Goal: Task Accomplishment & Management: Complete application form

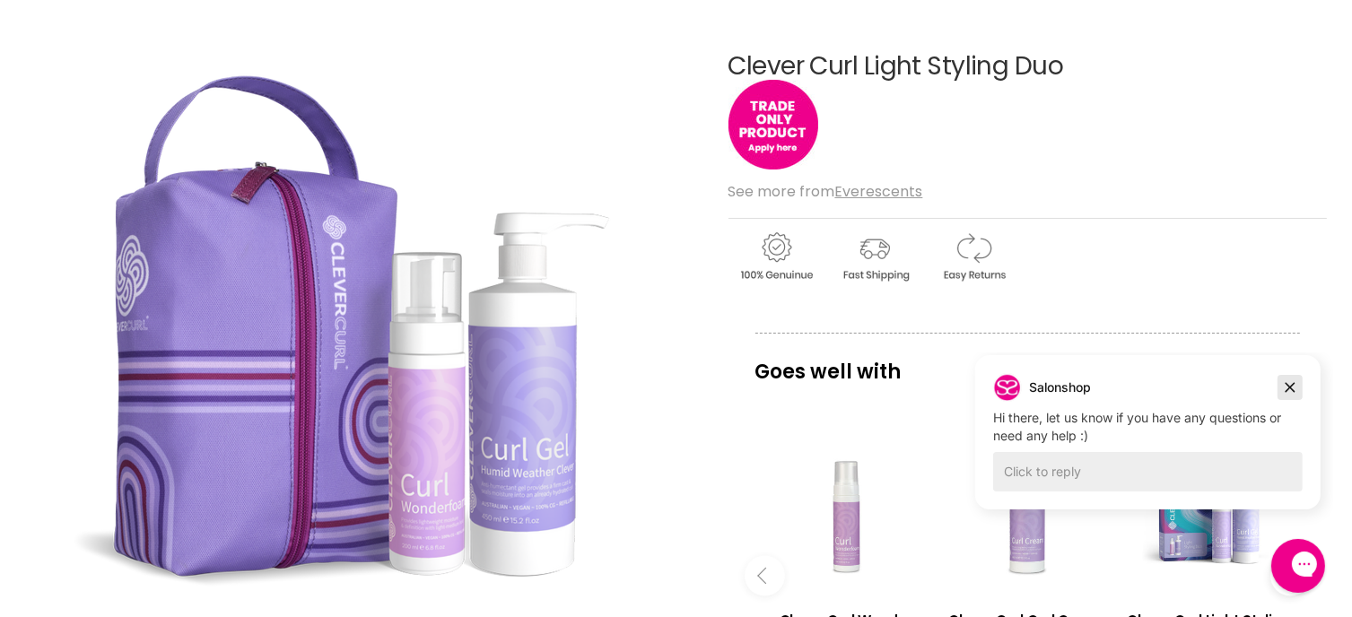
click at [1288, 380] on icon "Dismiss campaign" at bounding box center [1289, 387] width 18 height 22
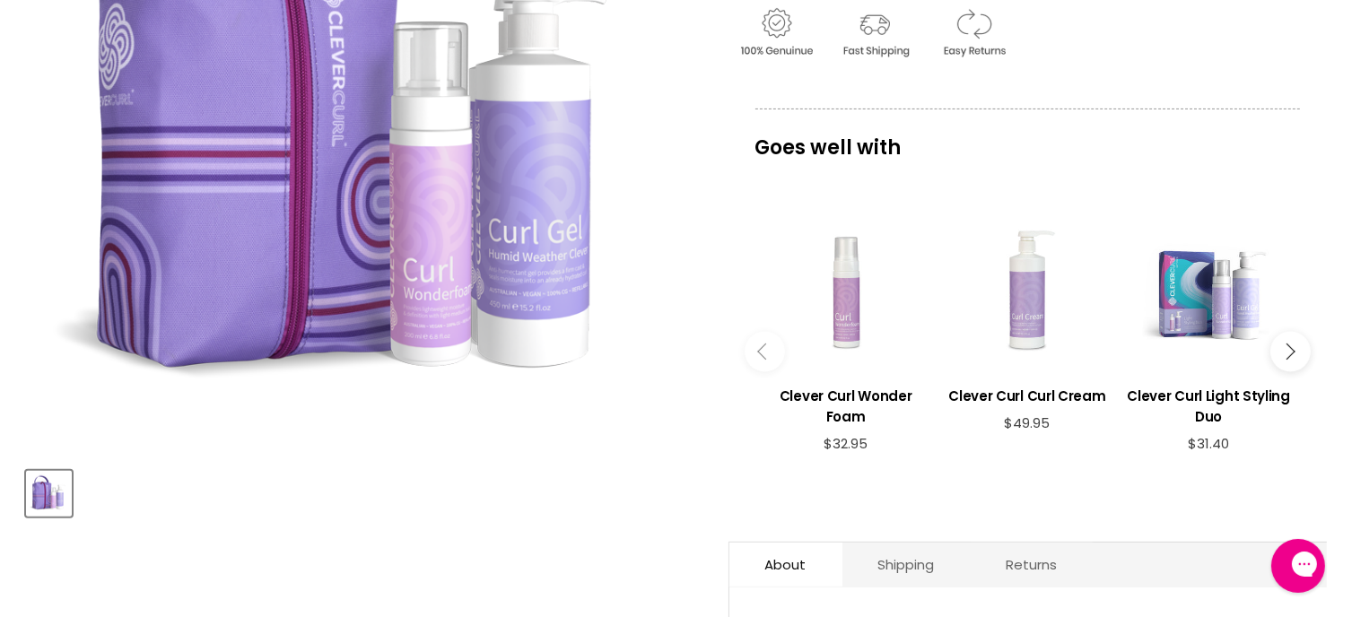
scroll to position [418, 0]
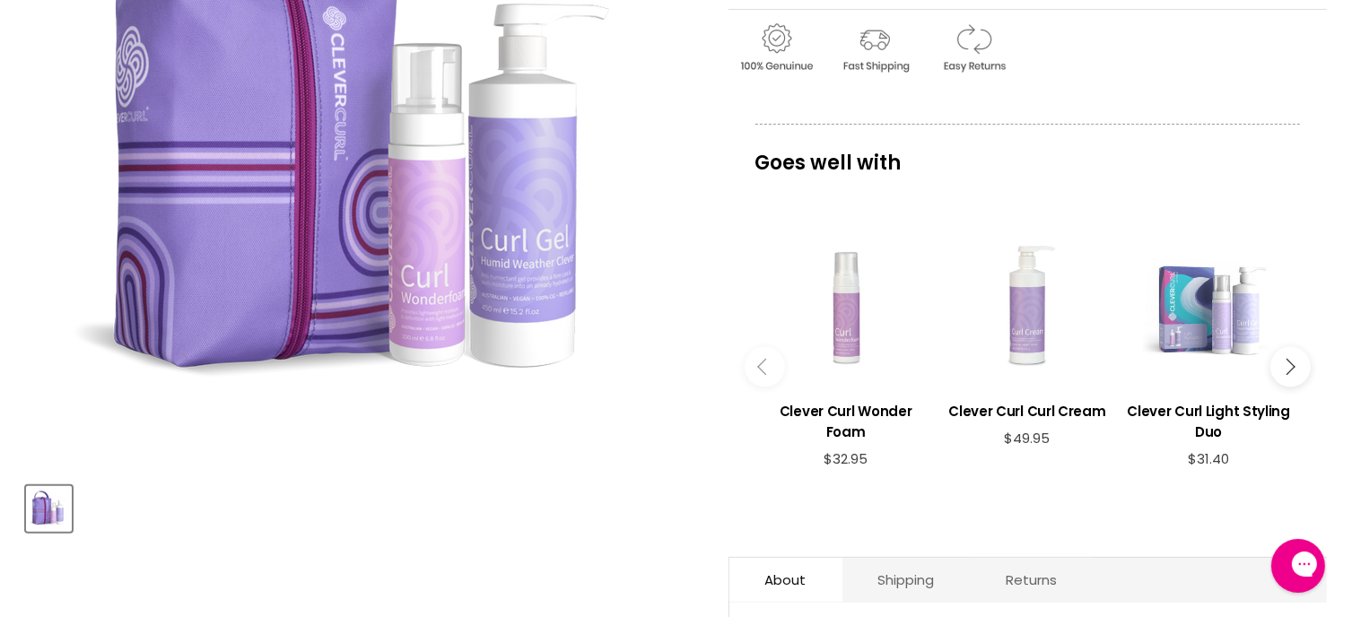
click at [1191, 329] on div "Main content" at bounding box center [1208, 305] width 163 height 163
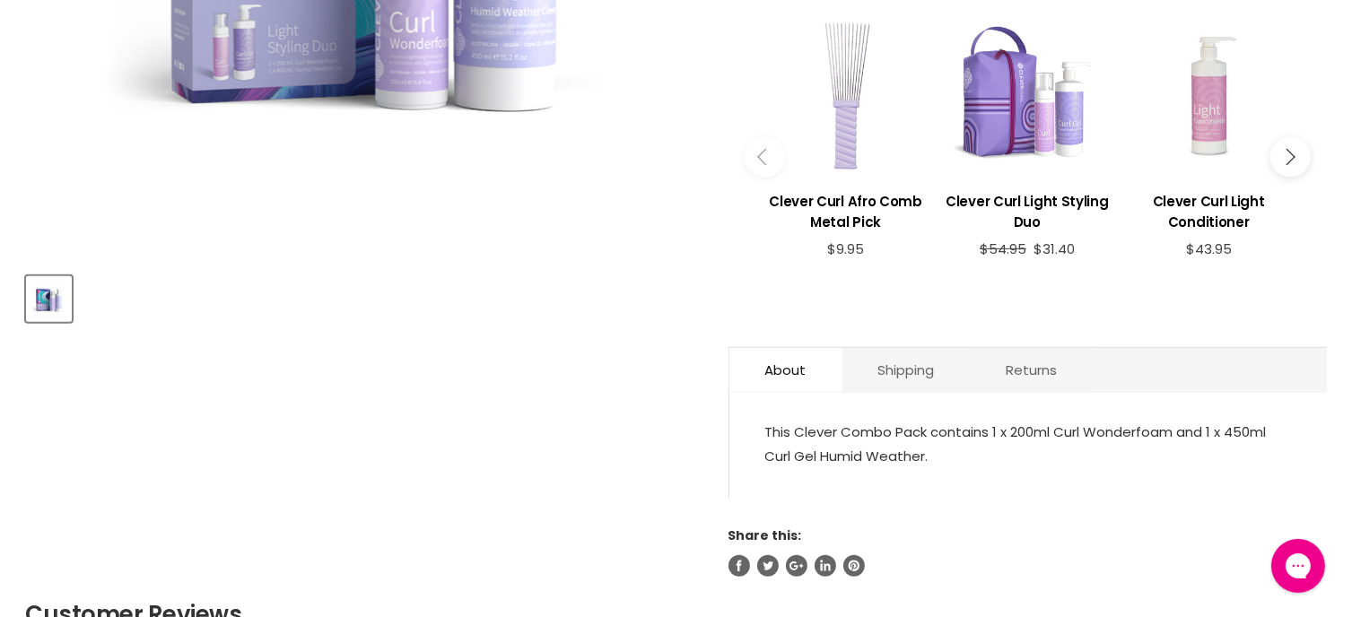
scroll to position [209, 0]
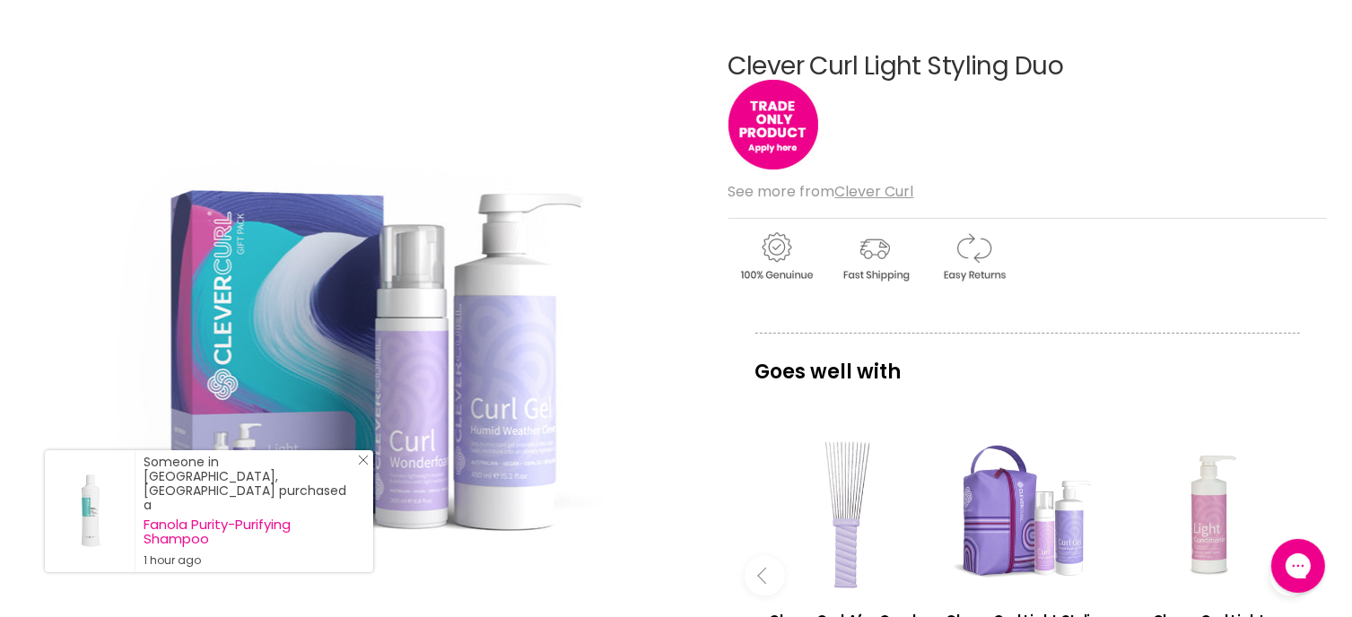
click at [362, 466] on icon "Close Icon" at bounding box center [363, 460] width 11 height 11
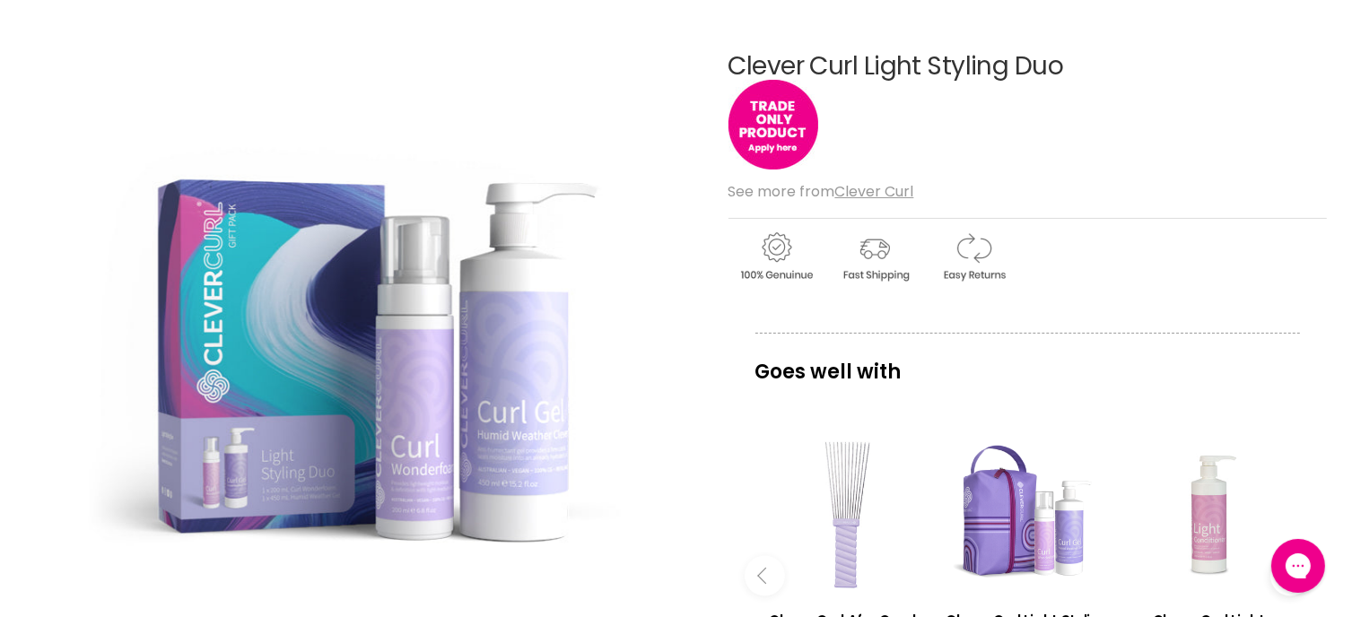
scroll to position [0, 0]
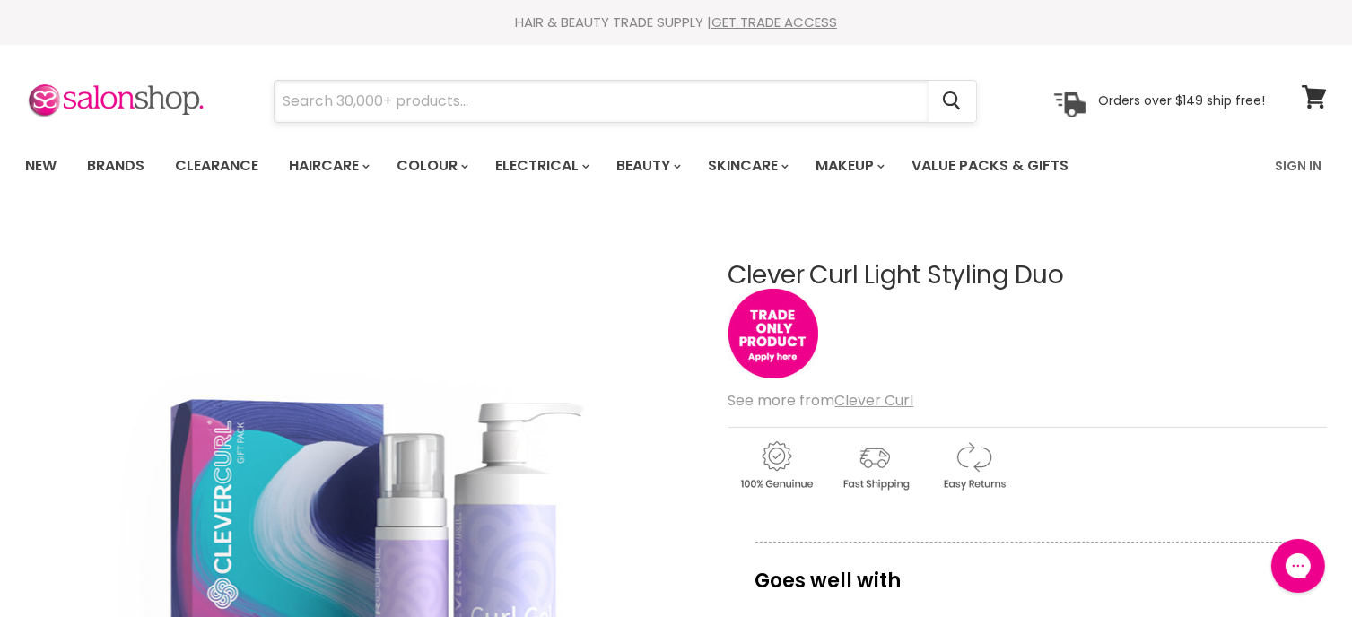
click at [362, 92] on input "Search" at bounding box center [602, 101] width 654 height 41
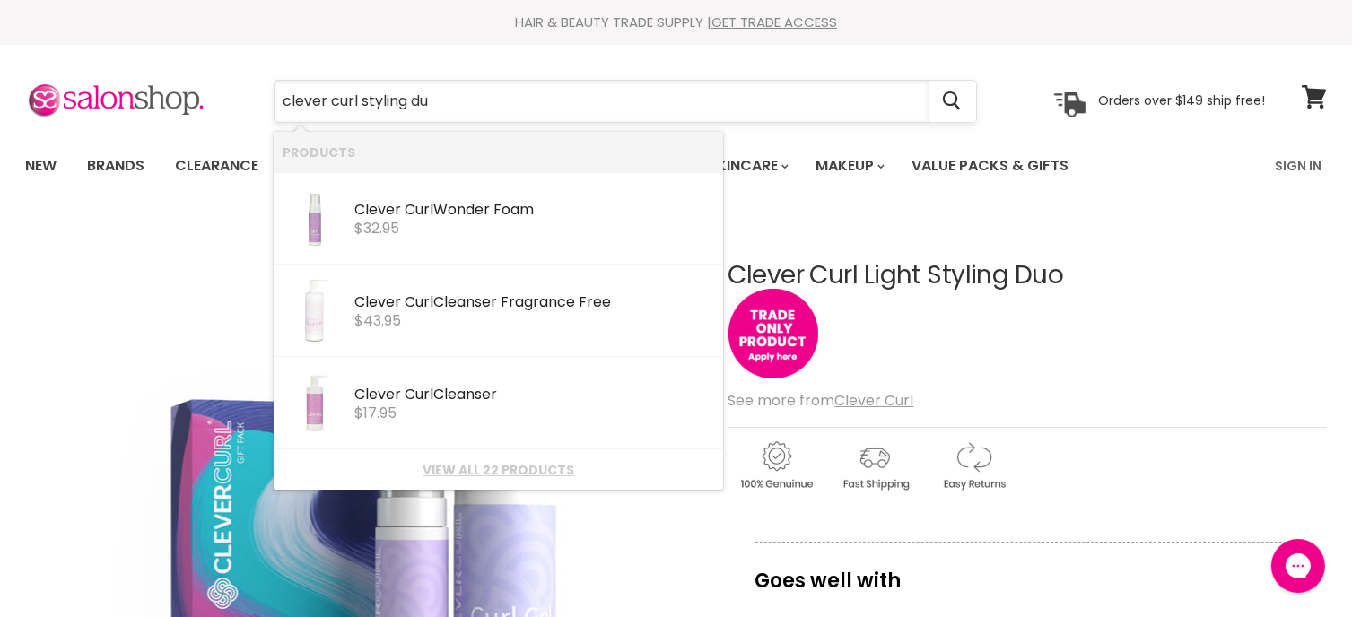
type input "clever curl styling duo"
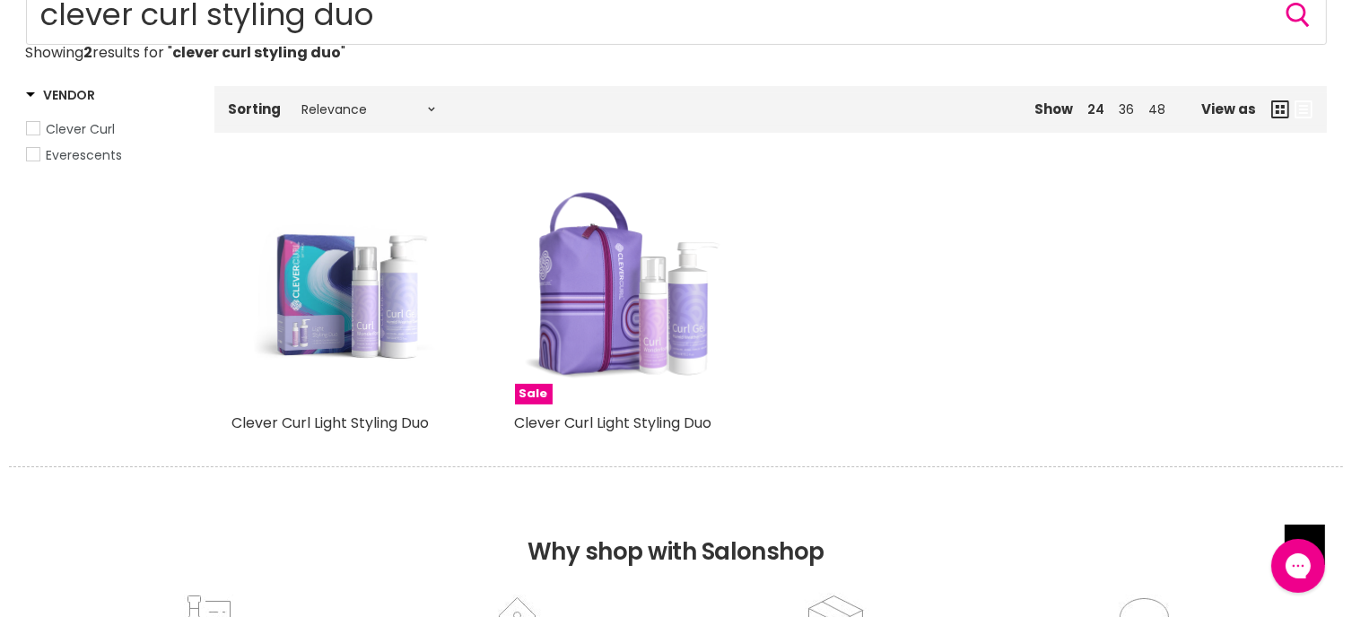
scroll to position [209, 0]
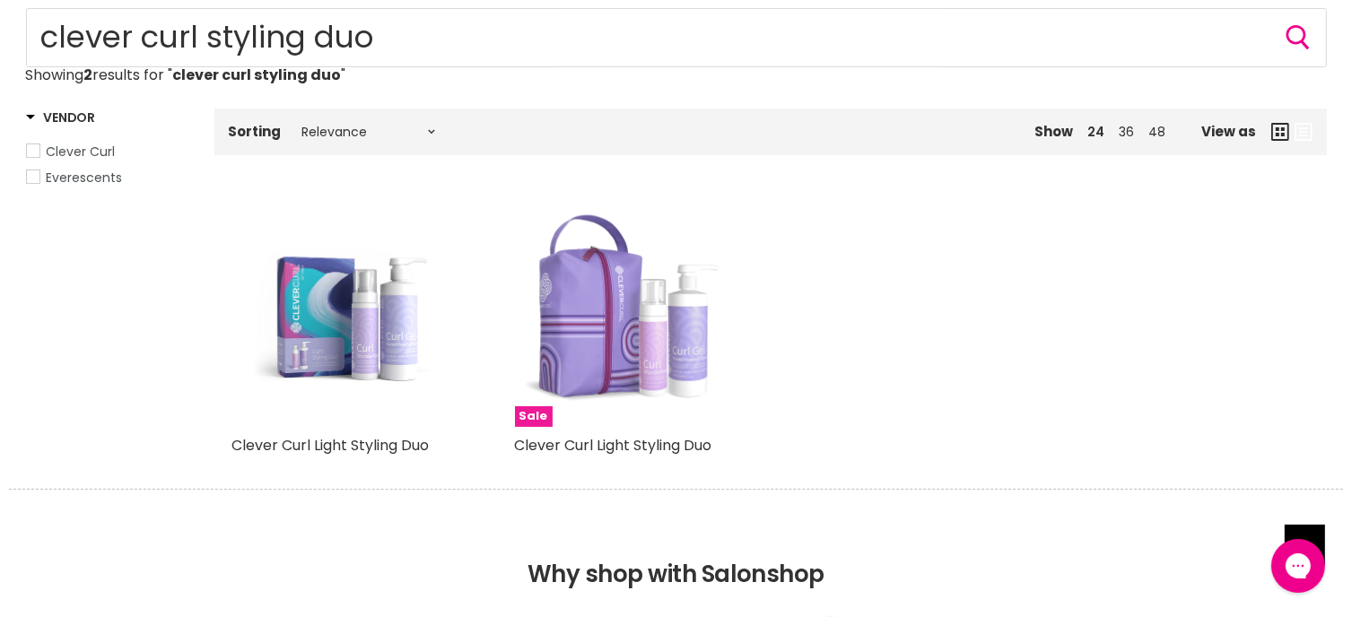
click at [605, 302] on img "Main content" at bounding box center [629, 312] width 229 height 229
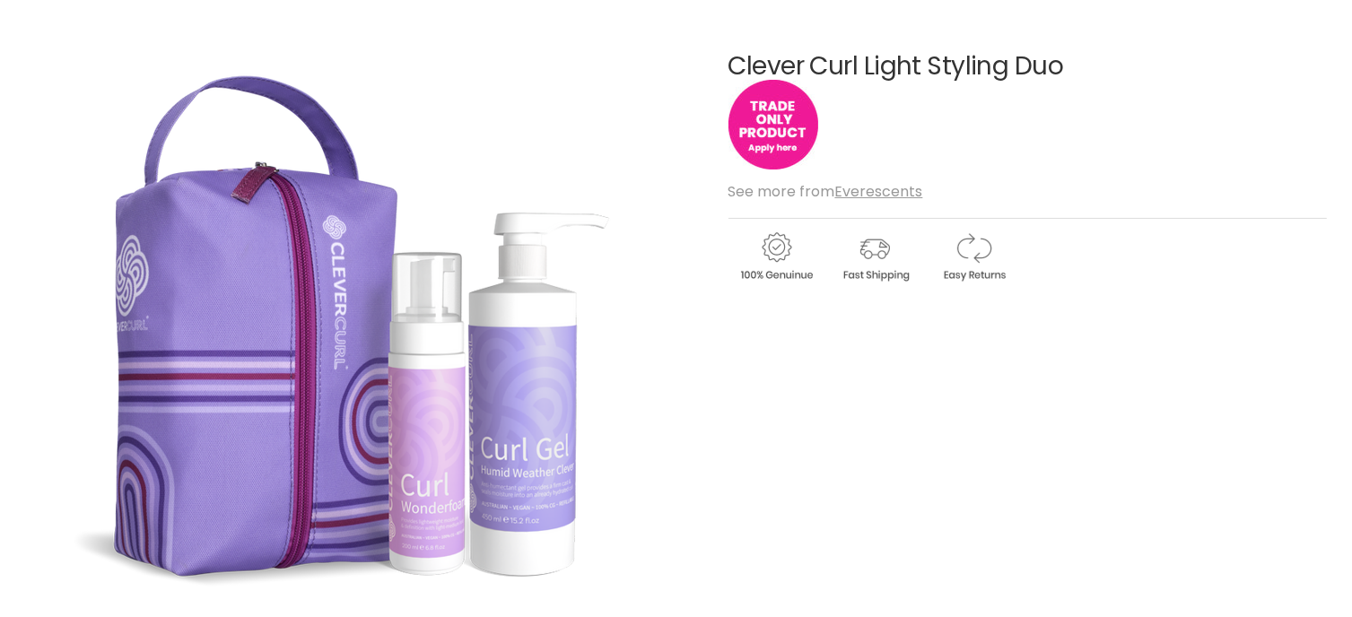
scroll to position [209, 0]
click at [792, 138] on img "Main content" at bounding box center [774, 125] width 90 height 90
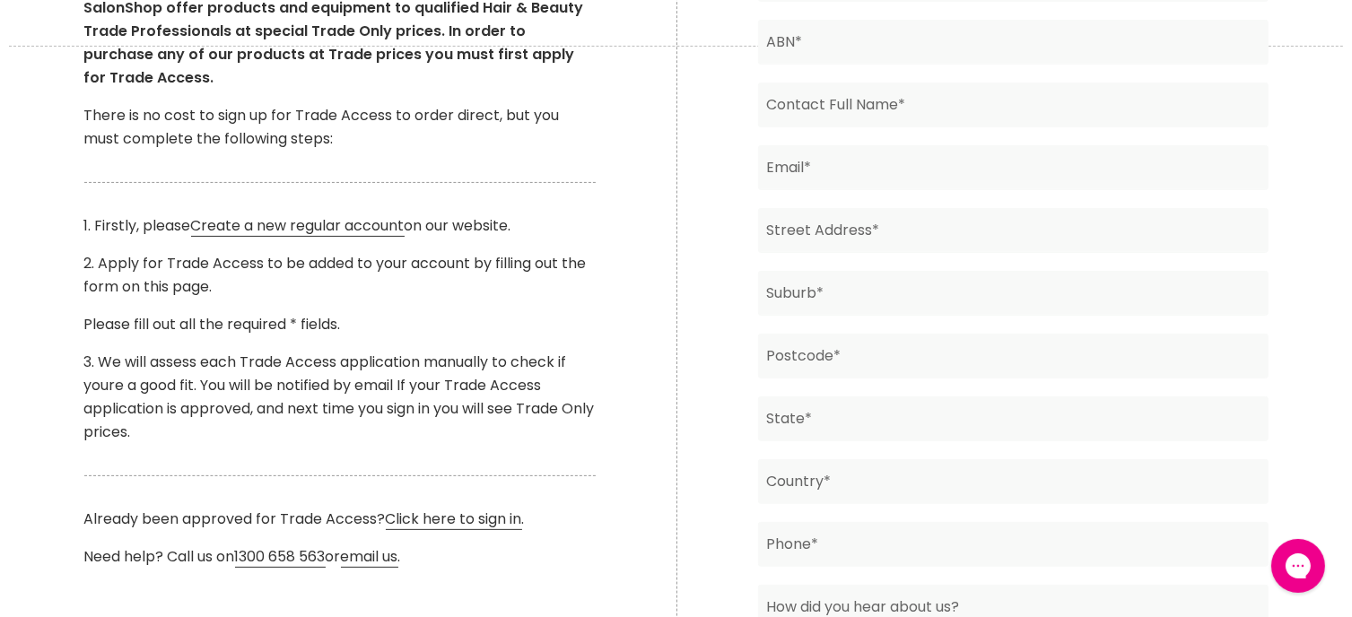
scroll to position [209, 0]
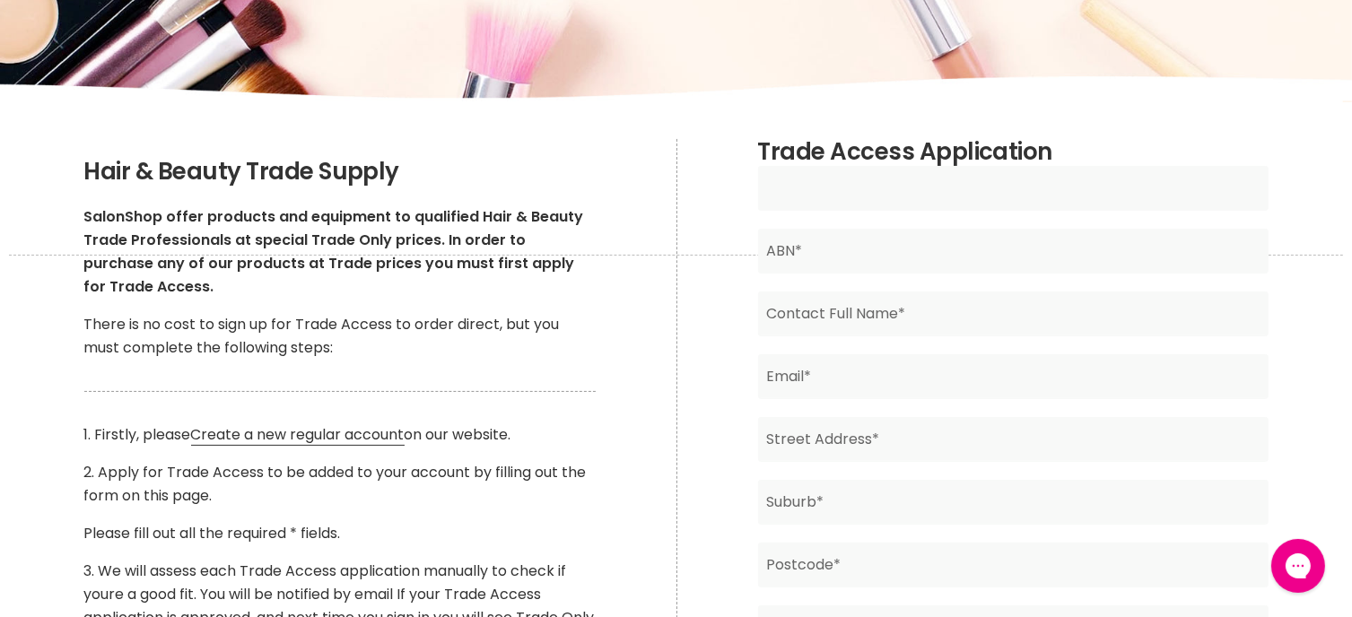
click at [820, 173] on input "Main content" at bounding box center [1013, 188] width 511 height 45
click at [749, 223] on div "Trade Access Application Business Name* ABN* Contact Full Name* Email* Street A…" at bounding box center [1013, 525] width 673 height 772
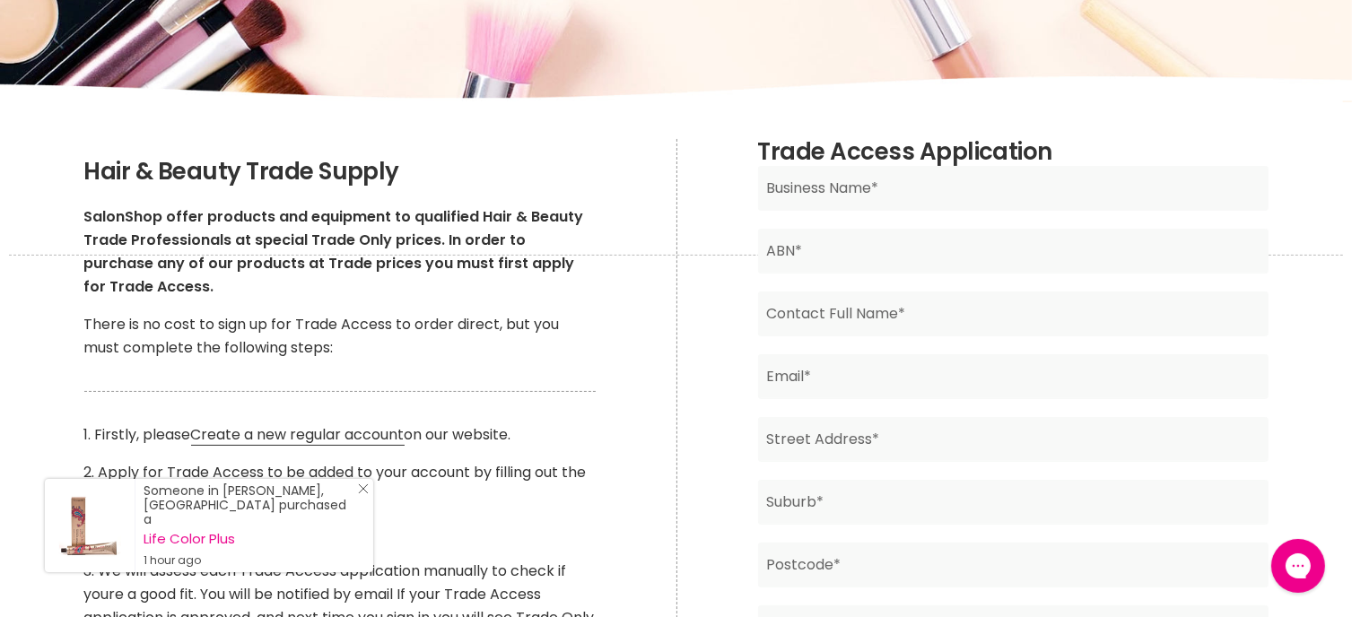
click at [358, 489] on icon "Close Icon" at bounding box center [363, 489] width 11 height 11
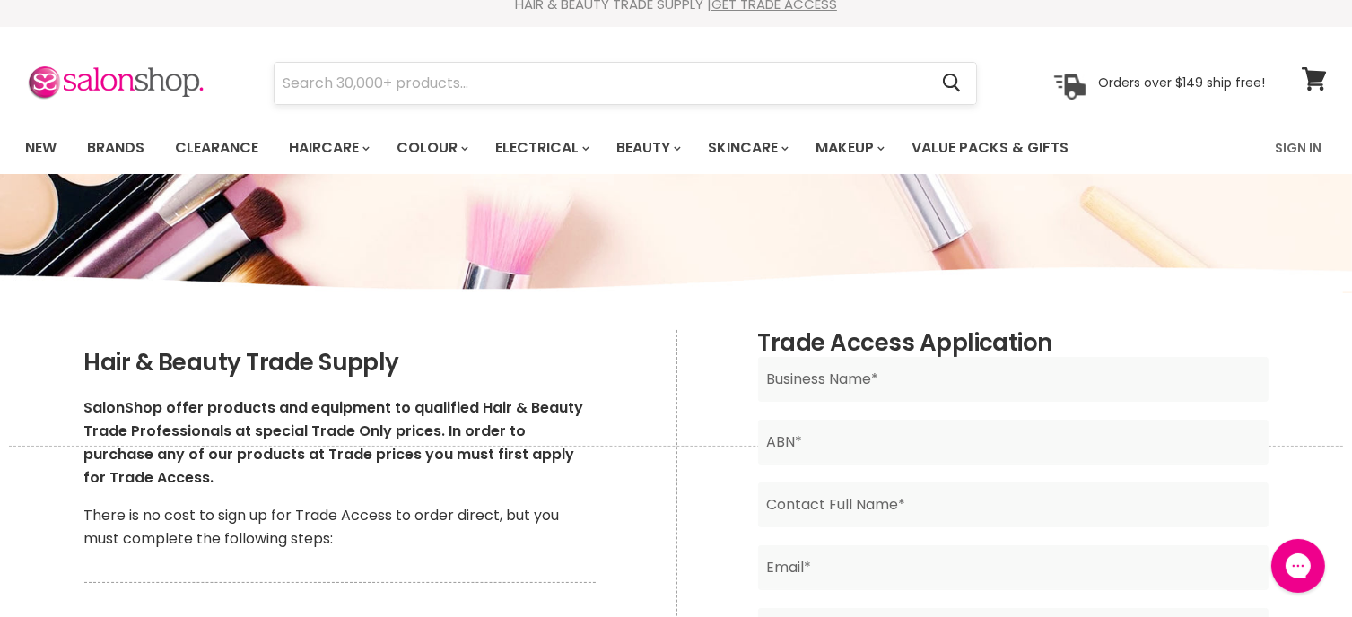
scroll to position [0, 0]
